Goal: Task Accomplishment & Management: Complete application form

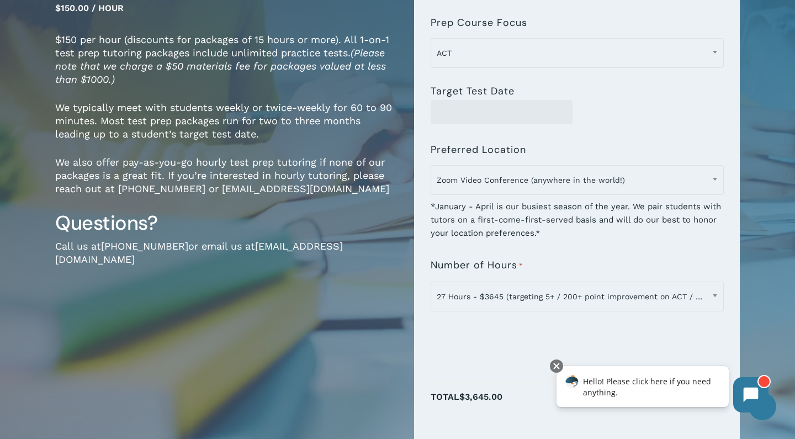
scroll to position [178, 0]
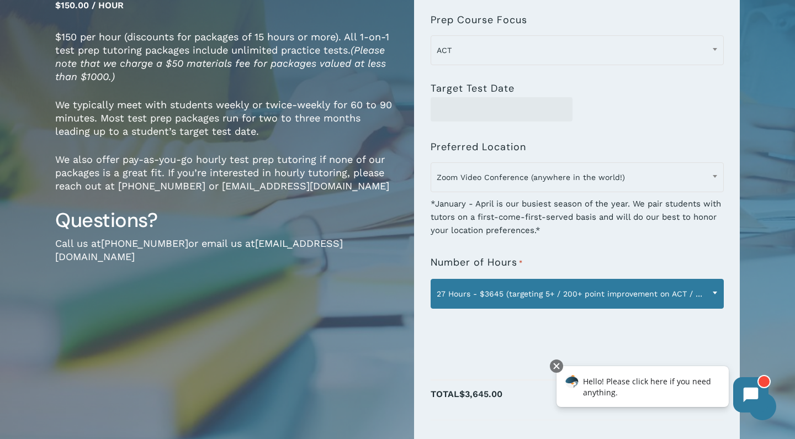
click at [714, 291] on span at bounding box center [715, 293] width 17 height 28
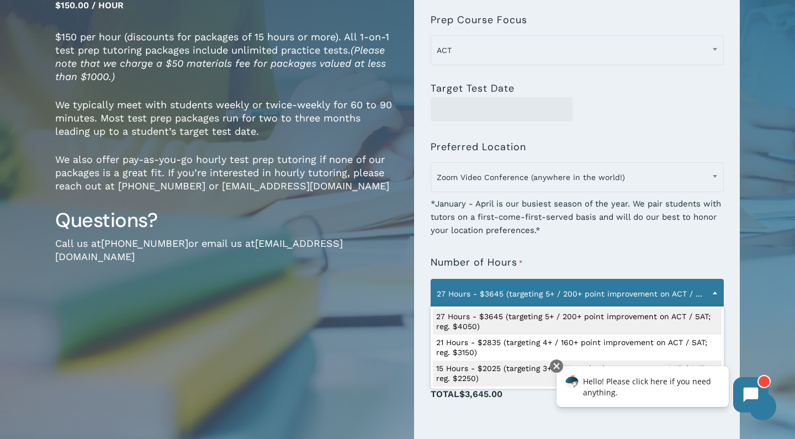
select select "**********"
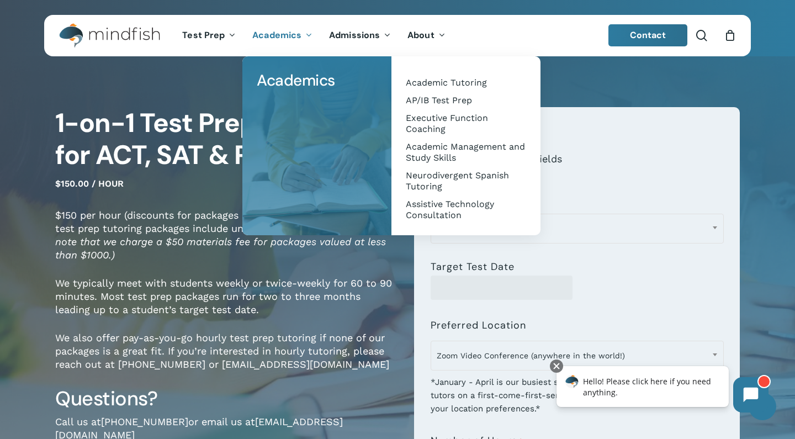
scroll to position [1, 0]
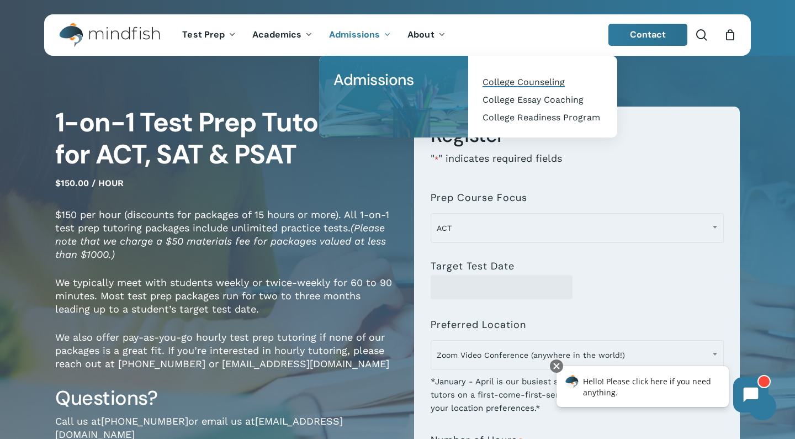
click at [522, 89] on link "College Counseling" at bounding box center [542, 82] width 127 height 18
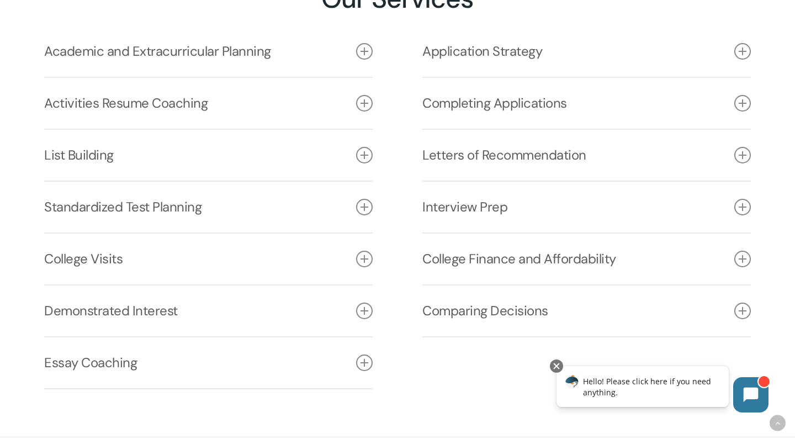
scroll to position [1540, 0]
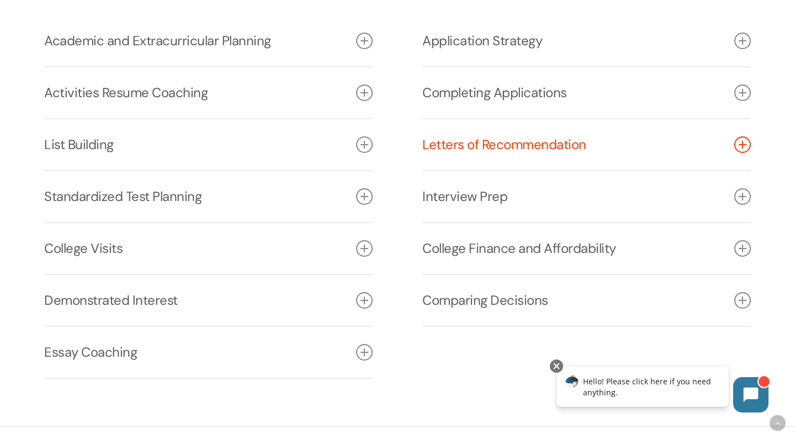
click at [740, 144] on icon at bounding box center [743, 144] width 17 height 17
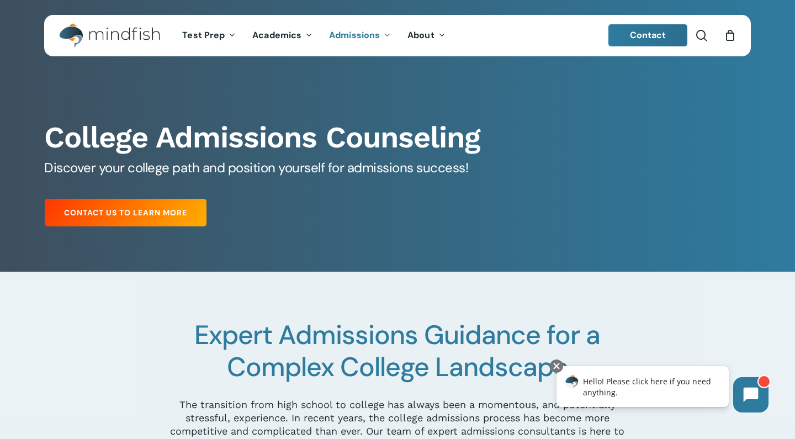
scroll to position [0, 0]
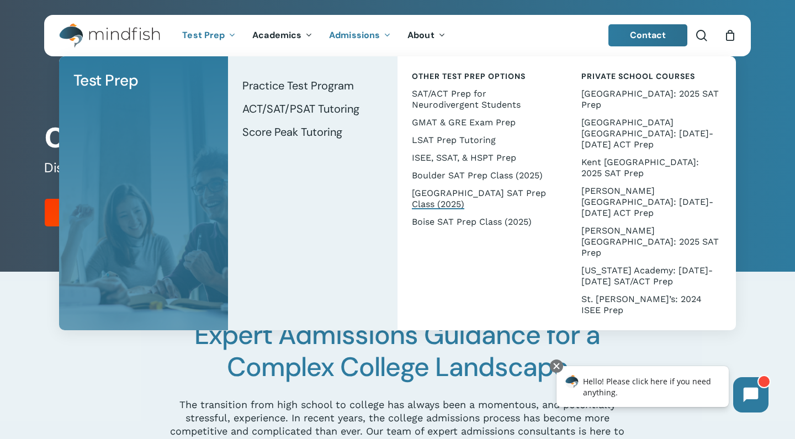
click at [485, 192] on span "[GEOGRAPHIC_DATA] SAT Prep Class (2025)" at bounding box center [479, 199] width 134 height 22
click at [442, 191] on span "[GEOGRAPHIC_DATA] SAT Prep Class (2025)" at bounding box center [479, 199] width 134 height 22
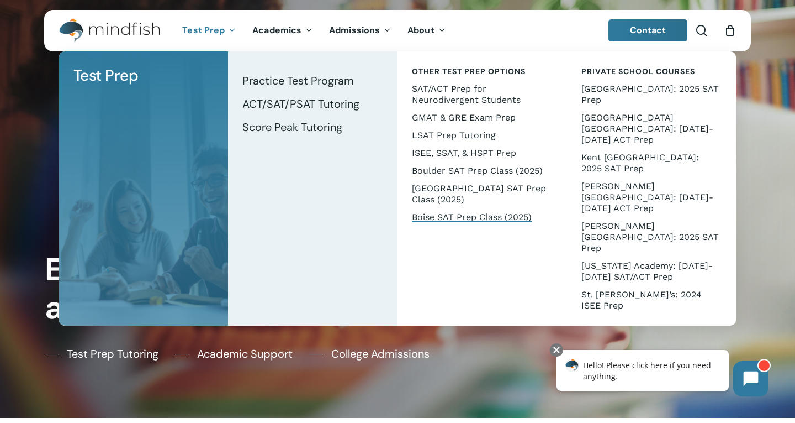
scroll to position [2, 0]
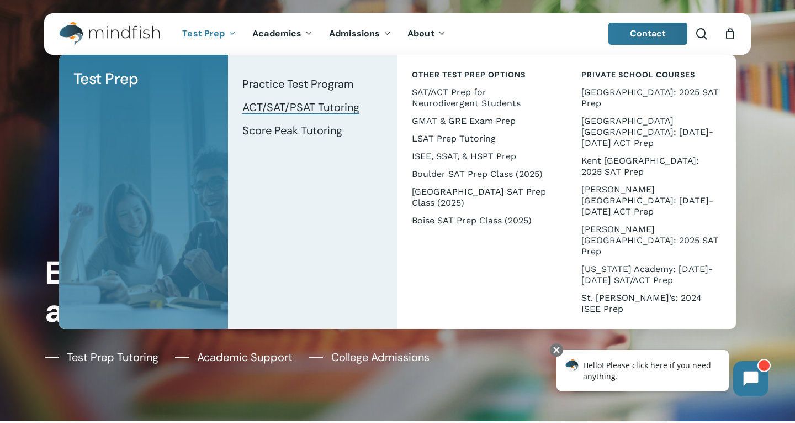
click at [267, 105] on span "ACT/SAT/PSAT Tutoring" at bounding box center [300, 107] width 117 height 14
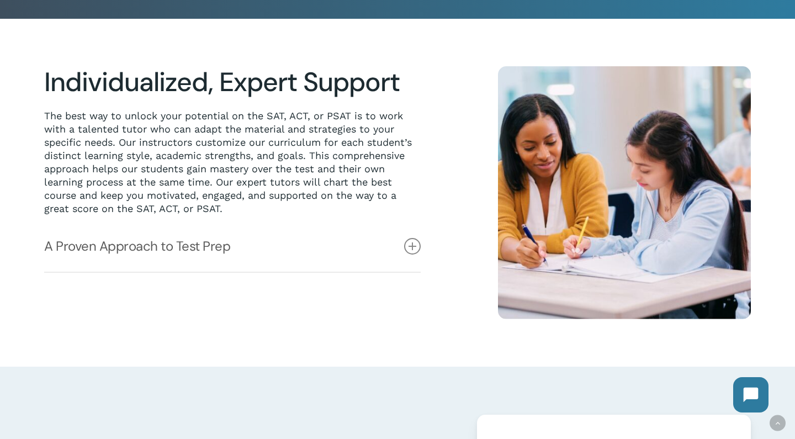
scroll to position [243, 0]
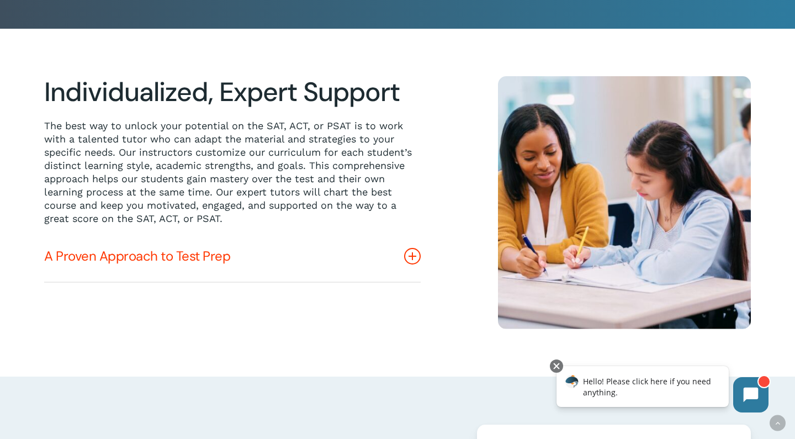
click at [416, 256] on icon at bounding box center [412, 256] width 17 height 17
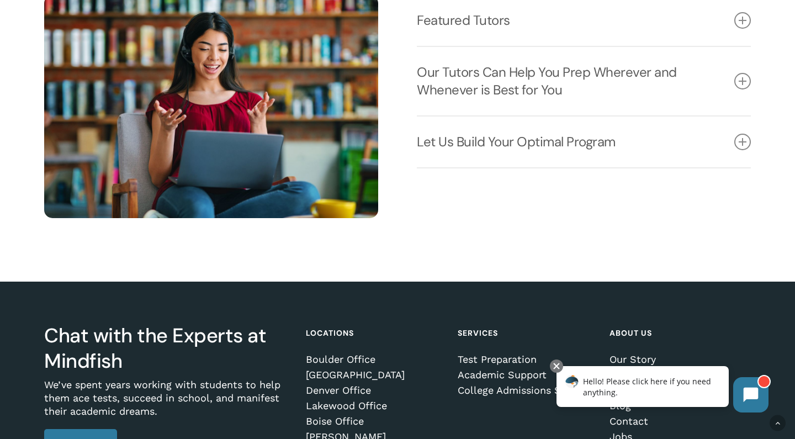
scroll to position [1521, 0]
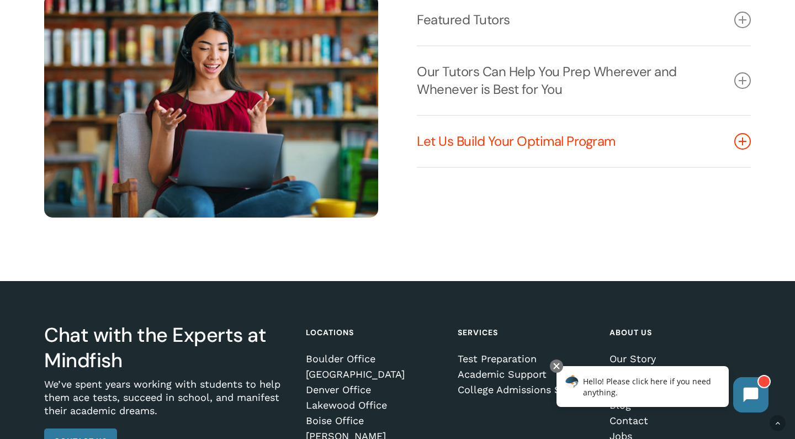
click at [745, 141] on icon at bounding box center [743, 141] width 17 height 17
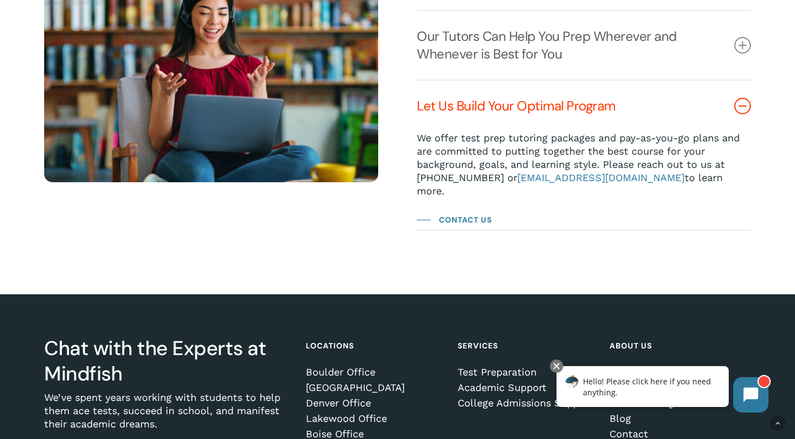
scroll to position [1556, 0]
click at [568, 175] on span "admin@mindfish.com" at bounding box center [601, 178] width 167 height 12
click at [458, 213] on span "Contact Us" at bounding box center [468, 219] width 53 height 13
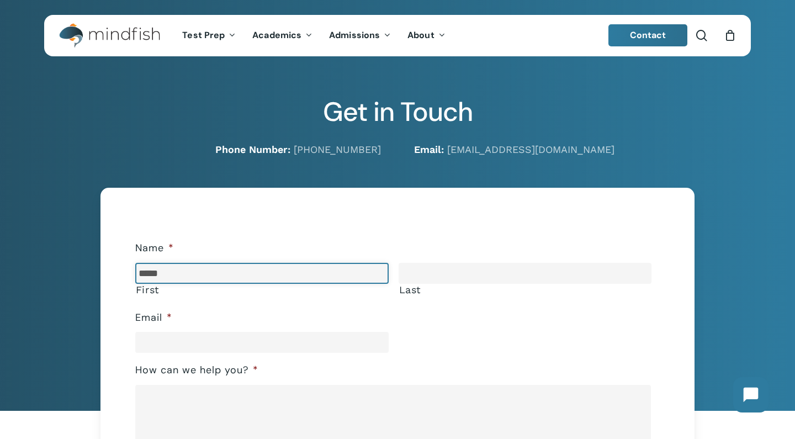
type input "*****"
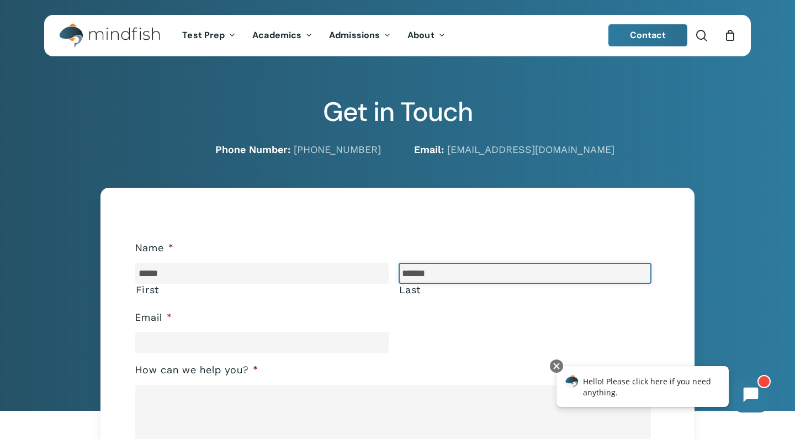
type input "******"
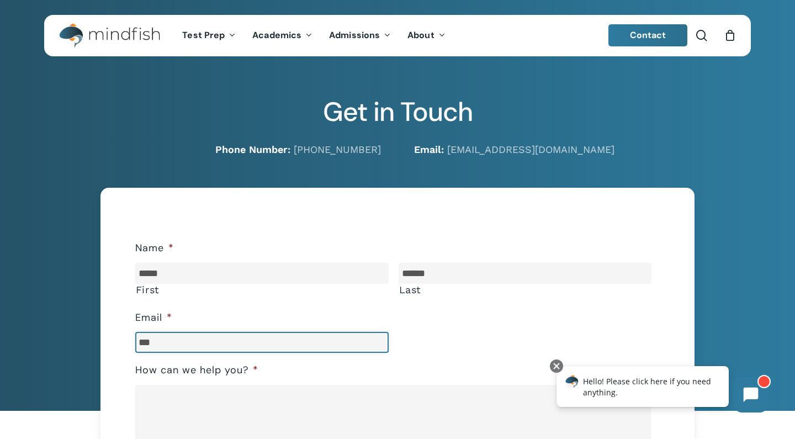
type input "****"
type input "**********"
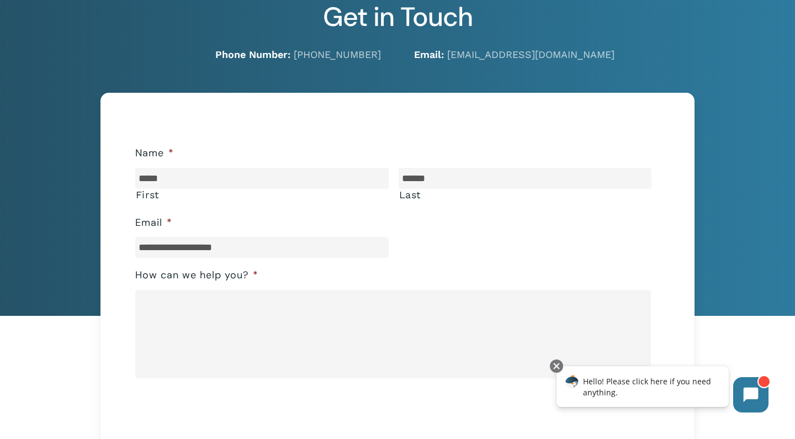
scroll to position [104, 0]
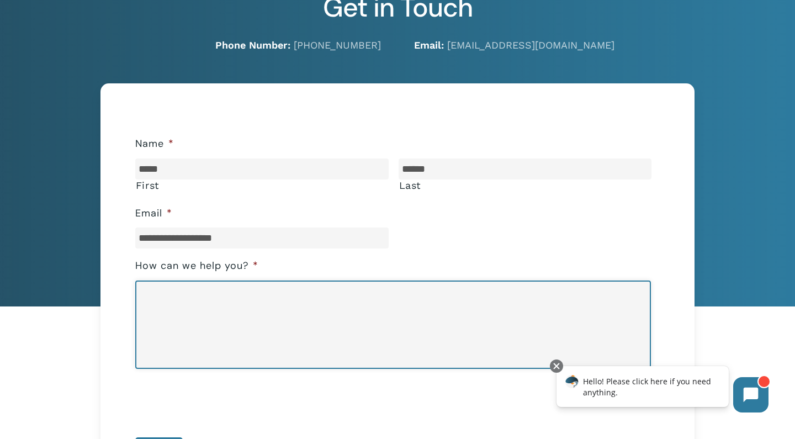
click at [193, 287] on textarea "How can we help you? *" at bounding box center [393, 325] width 516 height 88
type textarea "*"
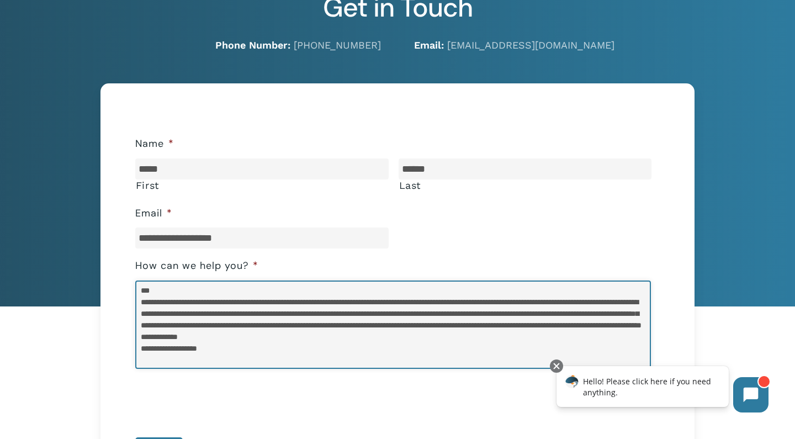
scroll to position [20, 0]
type textarea "**********"
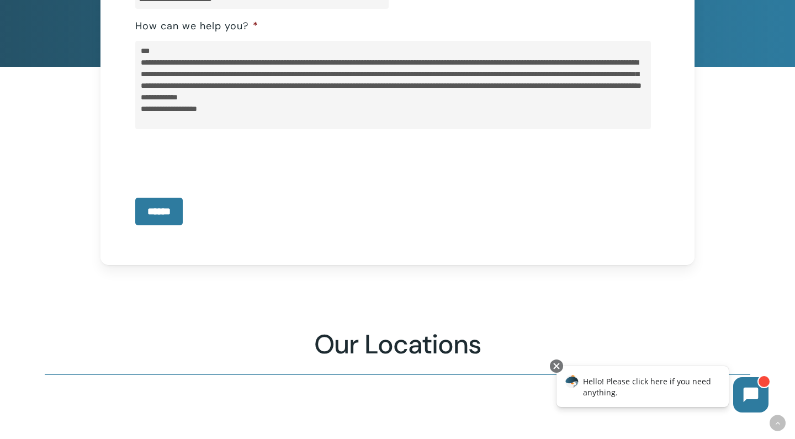
scroll to position [356, 0]
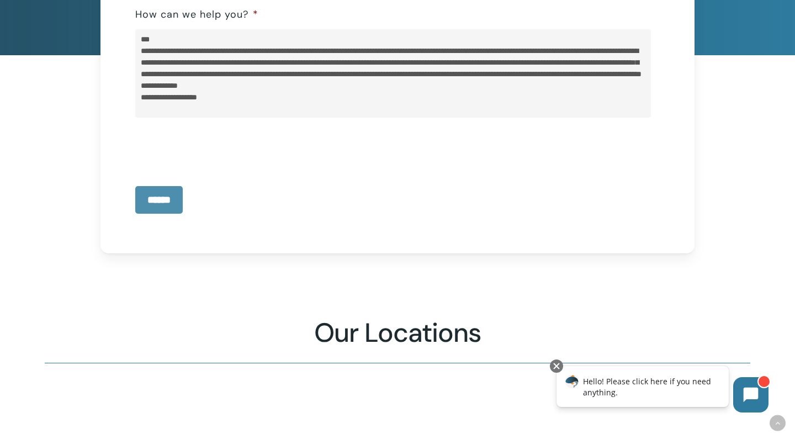
click at [158, 208] on input "******" at bounding box center [158, 200] width 47 height 28
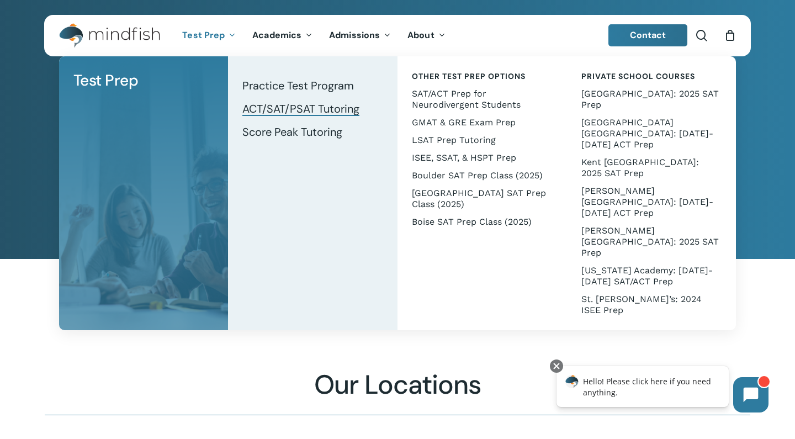
click at [278, 100] on link "ACT/SAT/PSAT Tutoring" at bounding box center [312, 108] width 147 height 23
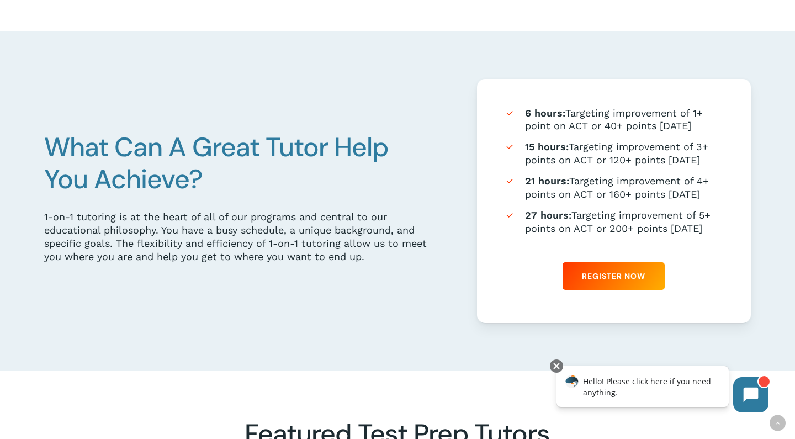
scroll to position [593, 0]
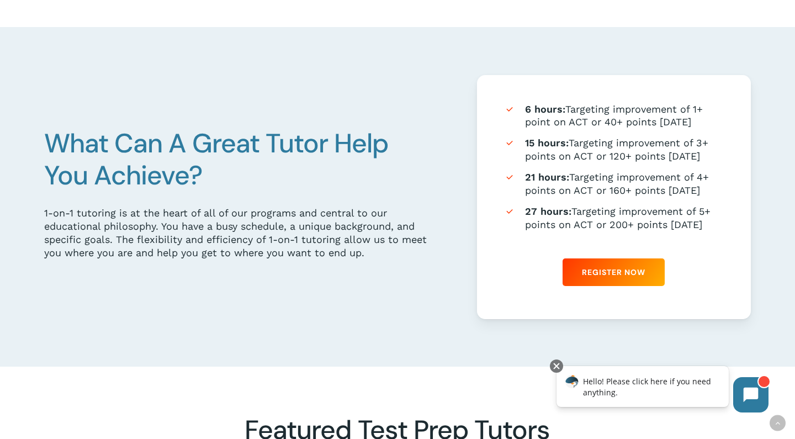
click at [540, 180] on strong "21 hours:" at bounding box center [547, 177] width 44 height 12
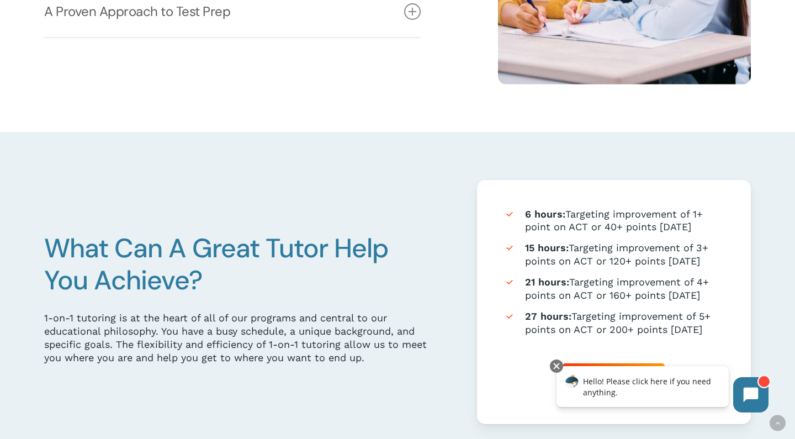
scroll to position [488, 0]
click at [537, 251] on strong "15 hours:" at bounding box center [547, 247] width 44 height 12
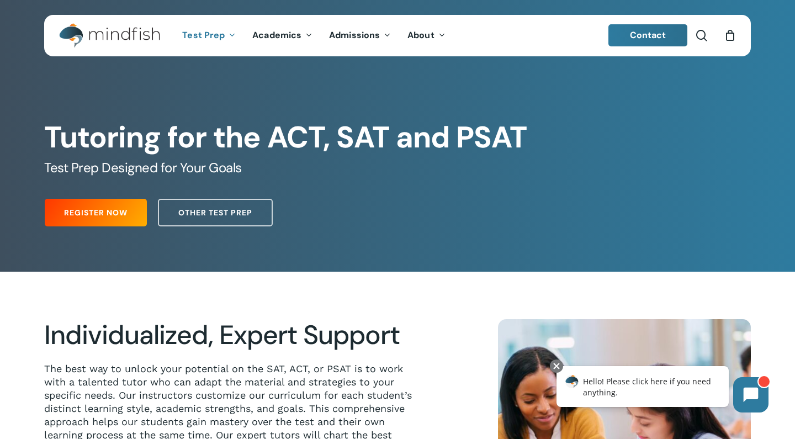
scroll to position [0, 0]
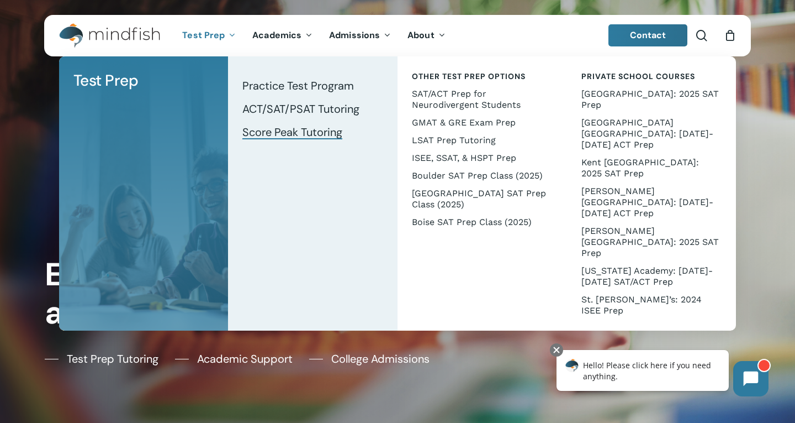
click at [256, 133] on span "Score Peak Tutoring" at bounding box center [292, 132] width 100 height 14
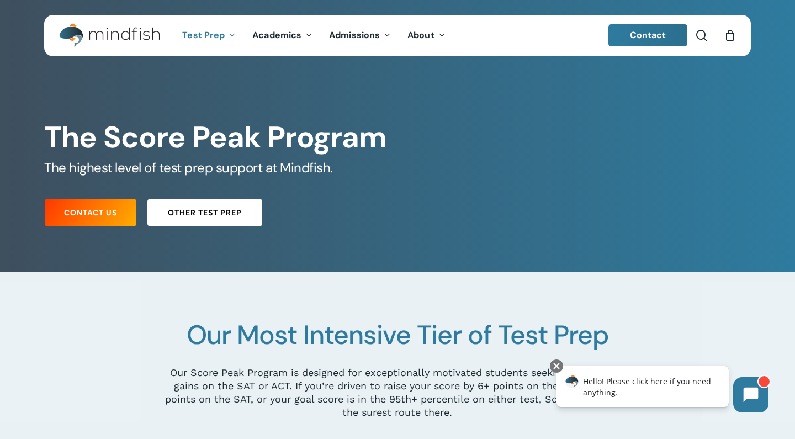
click at [232, 204] on link "Other Test Prep" at bounding box center [204, 213] width 115 height 28
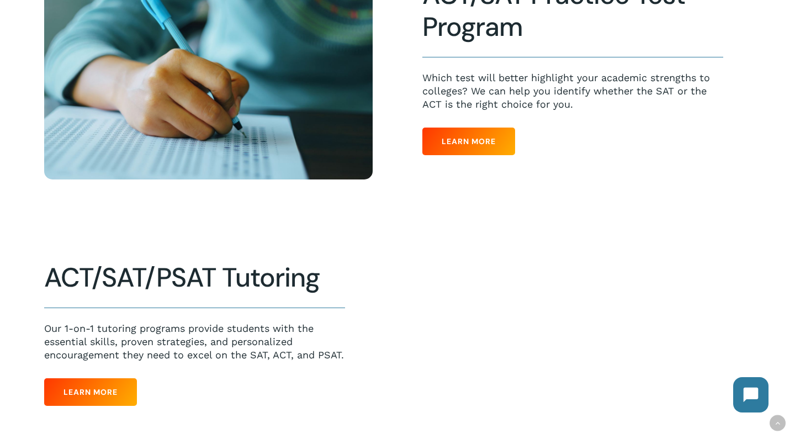
scroll to position [374, 0]
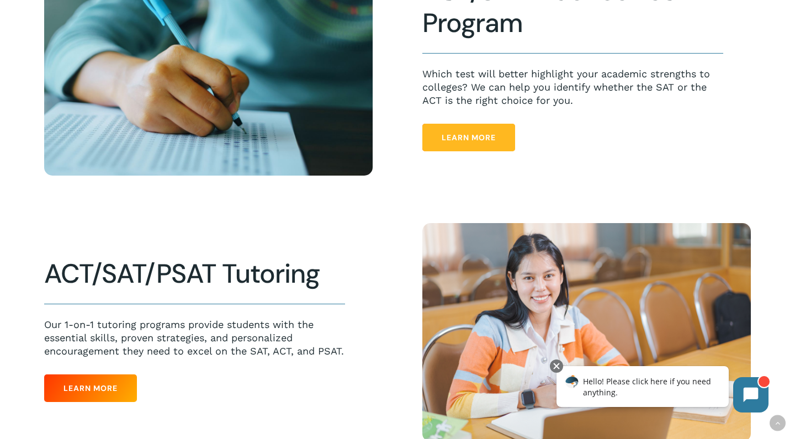
click at [482, 134] on span "Learn More" at bounding box center [469, 137] width 54 height 11
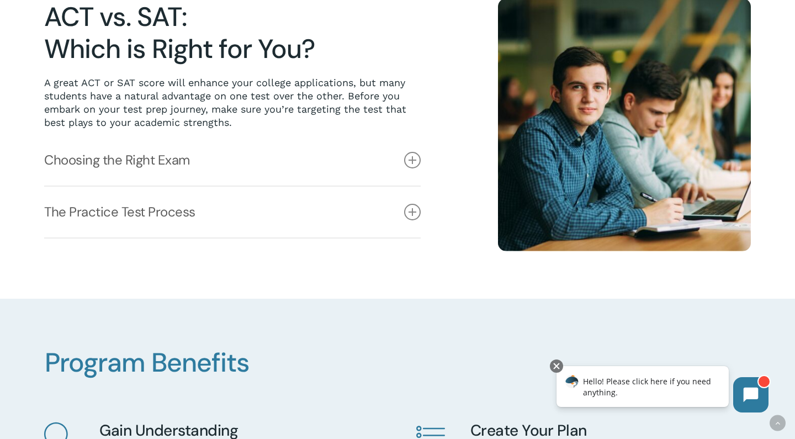
scroll to position [330, 0]
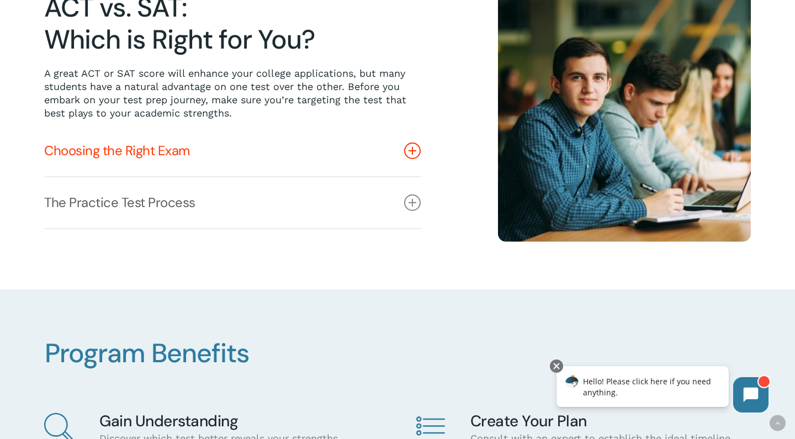
click at [414, 146] on icon at bounding box center [412, 150] width 17 height 17
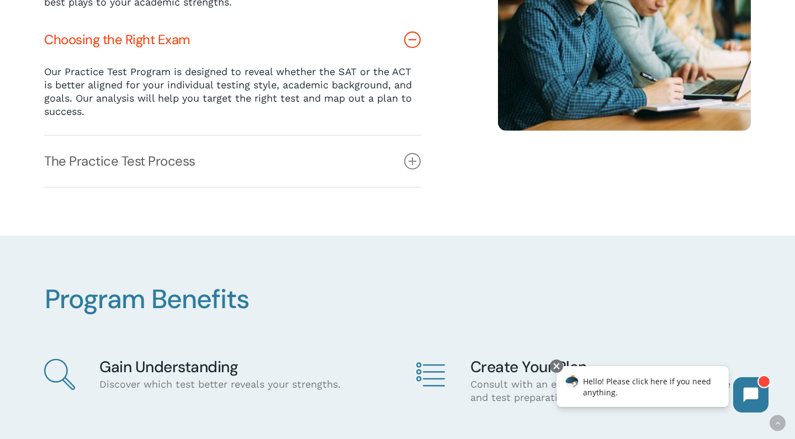
scroll to position [448, 0]
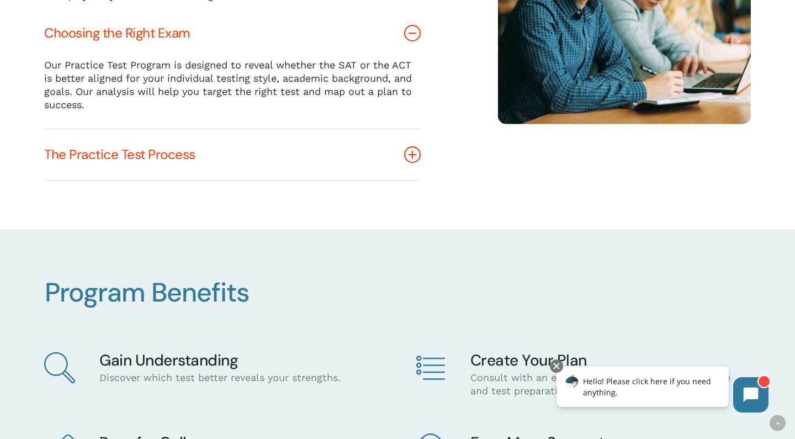
click at [415, 154] on icon at bounding box center [412, 154] width 17 height 17
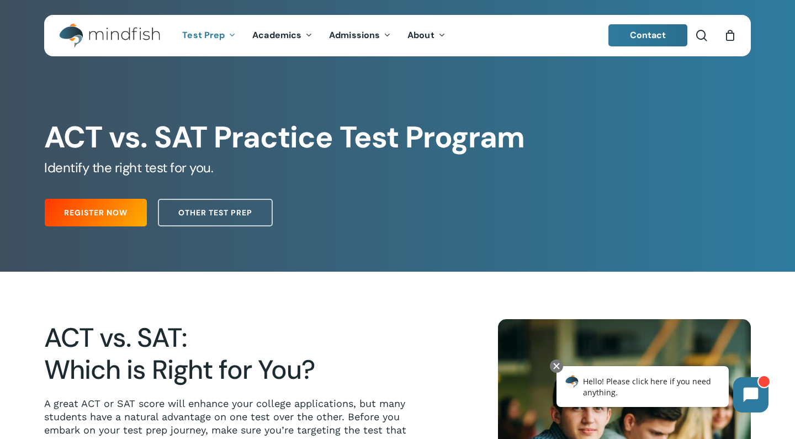
scroll to position [0, 0]
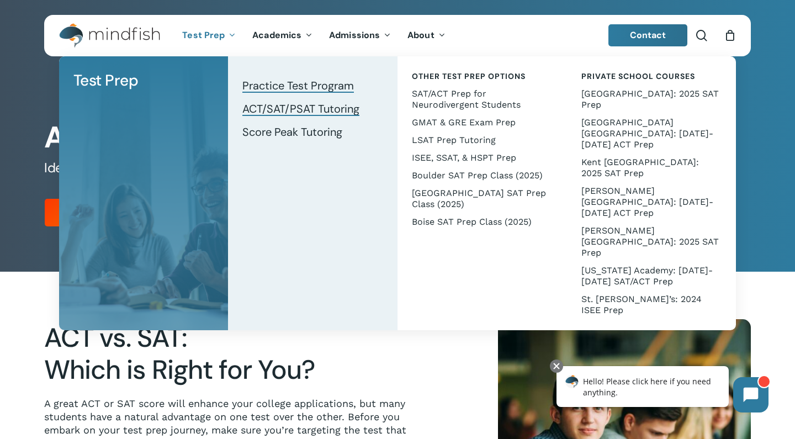
click at [277, 108] on span "ACT/SAT/PSAT Tutoring" at bounding box center [300, 109] width 117 height 14
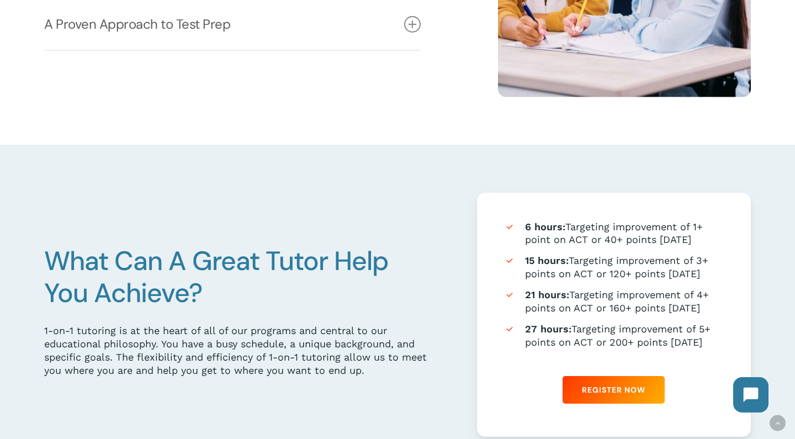
scroll to position [491, 0]
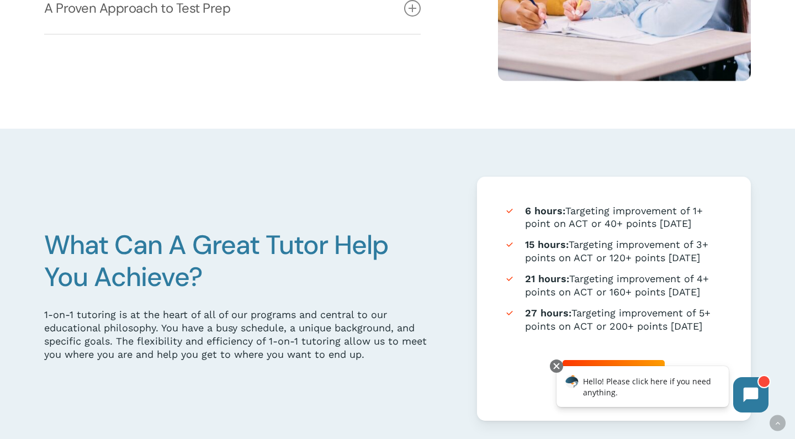
click at [583, 202] on div "6 hours: Targeting improvement of 1+ point on ACT or 40+ points on SAT 15 hours…" at bounding box center [614, 299] width 274 height 244
click at [567, 289] on li "21 hours: Targeting improvement of 4+ points on ACT or 160+ points on SAT" at bounding box center [613, 285] width 219 height 26
click at [548, 277] on strong "21 hours:" at bounding box center [547, 279] width 44 height 12
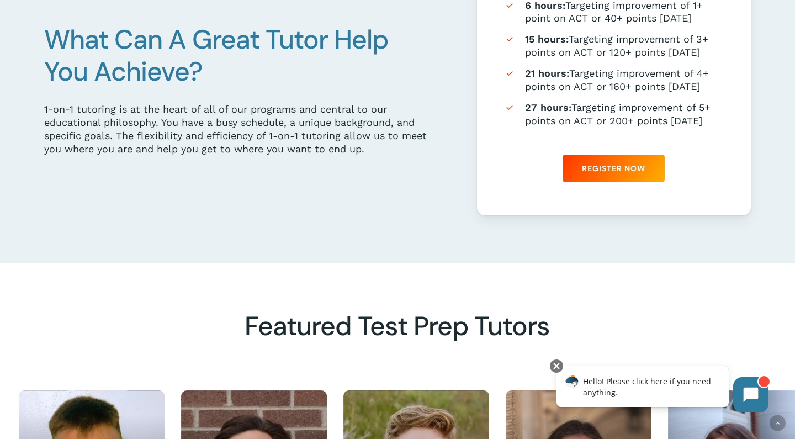
scroll to position [695, 0]
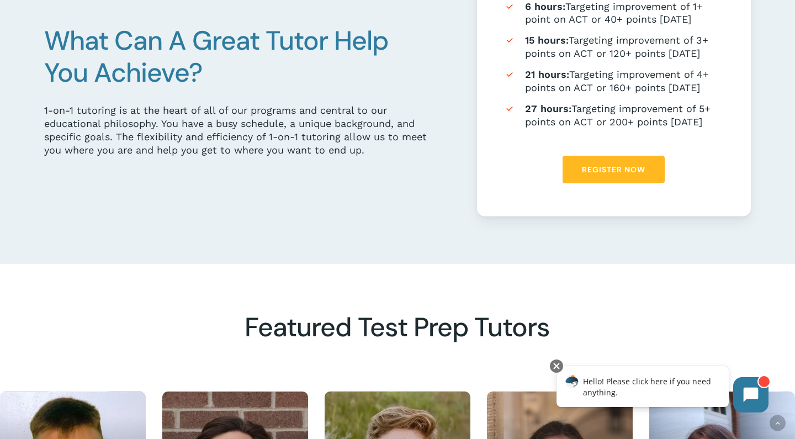
click at [619, 170] on span "Register Now" at bounding box center [614, 169] width 64 height 11
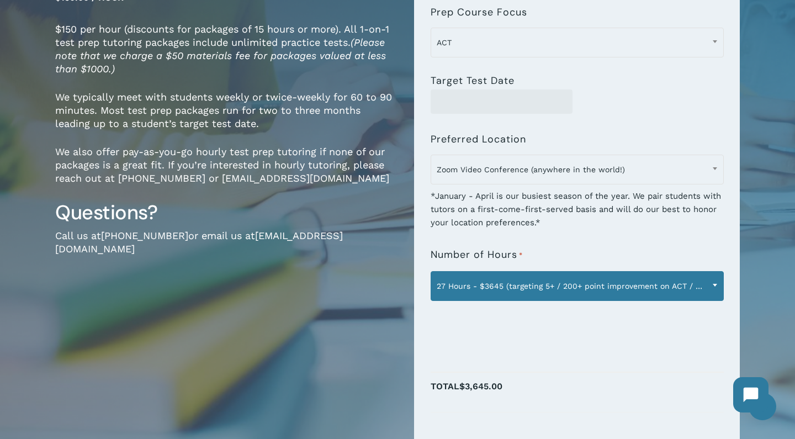
scroll to position [193, 0]
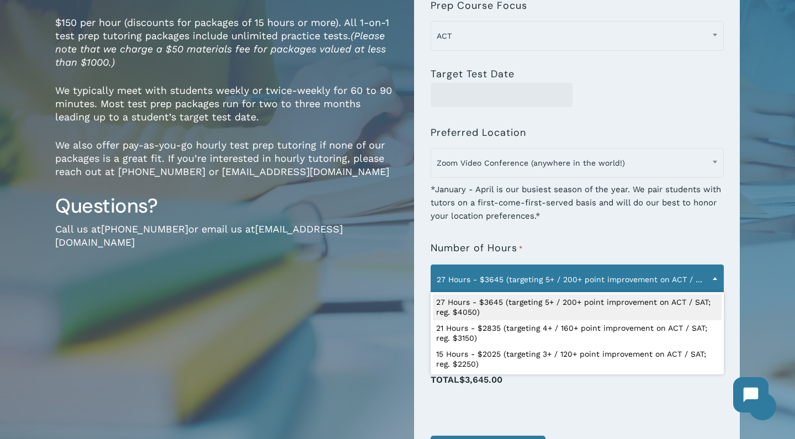
click at [715, 277] on span at bounding box center [715, 279] width 17 height 28
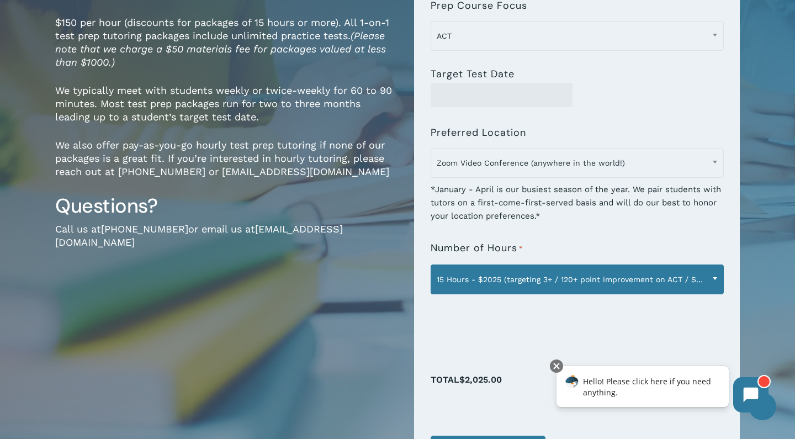
click at [716, 276] on span at bounding box center [715, 279] width 17 height 28
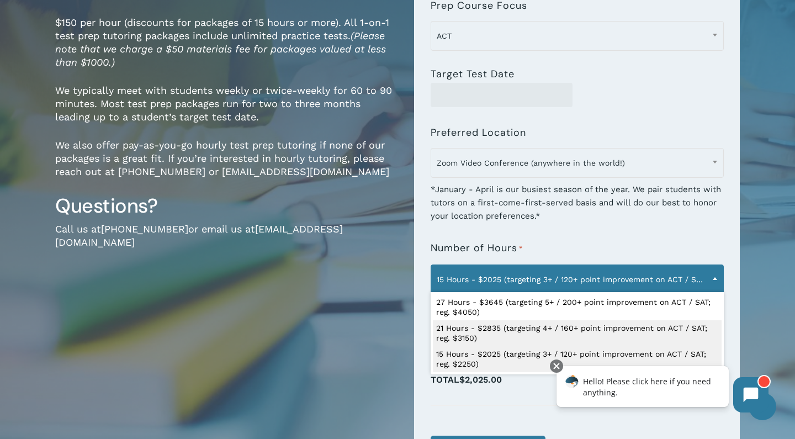
select select "**********"
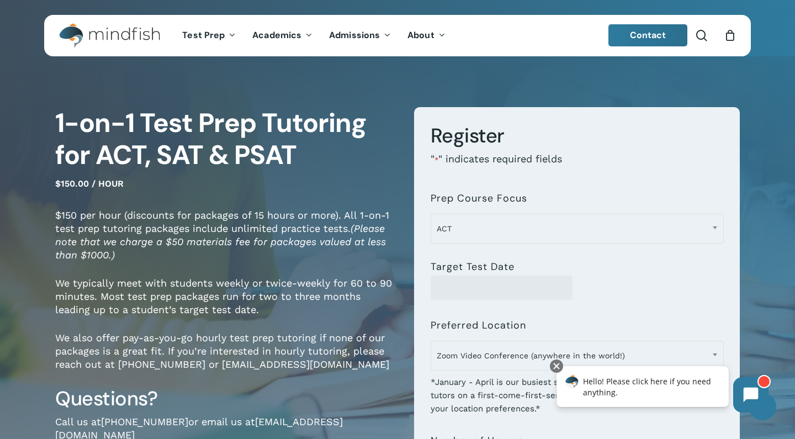
scroll to position [0, 0]
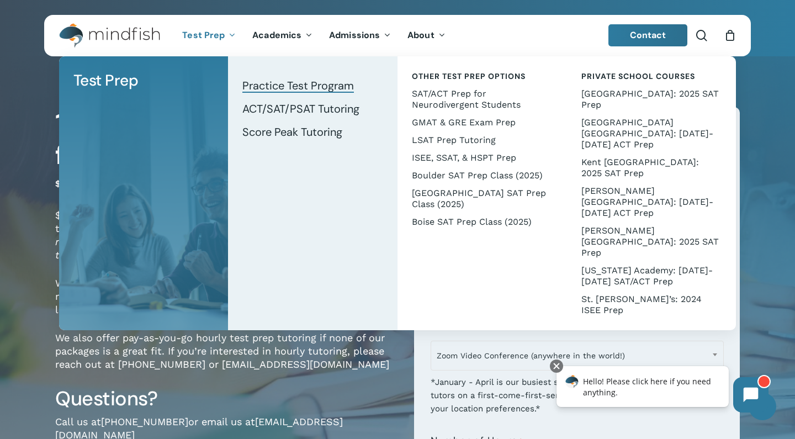
click at [263, 90] on span "Practice Test Program" at bounding box center [298, 85] width 112 height 14
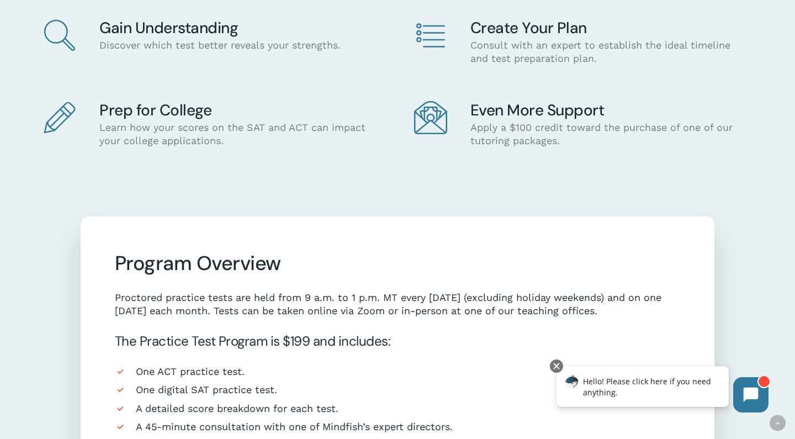
scroll to position [689, 0]
